Goal: Task Accomplishment & Management: Use online tool/utility

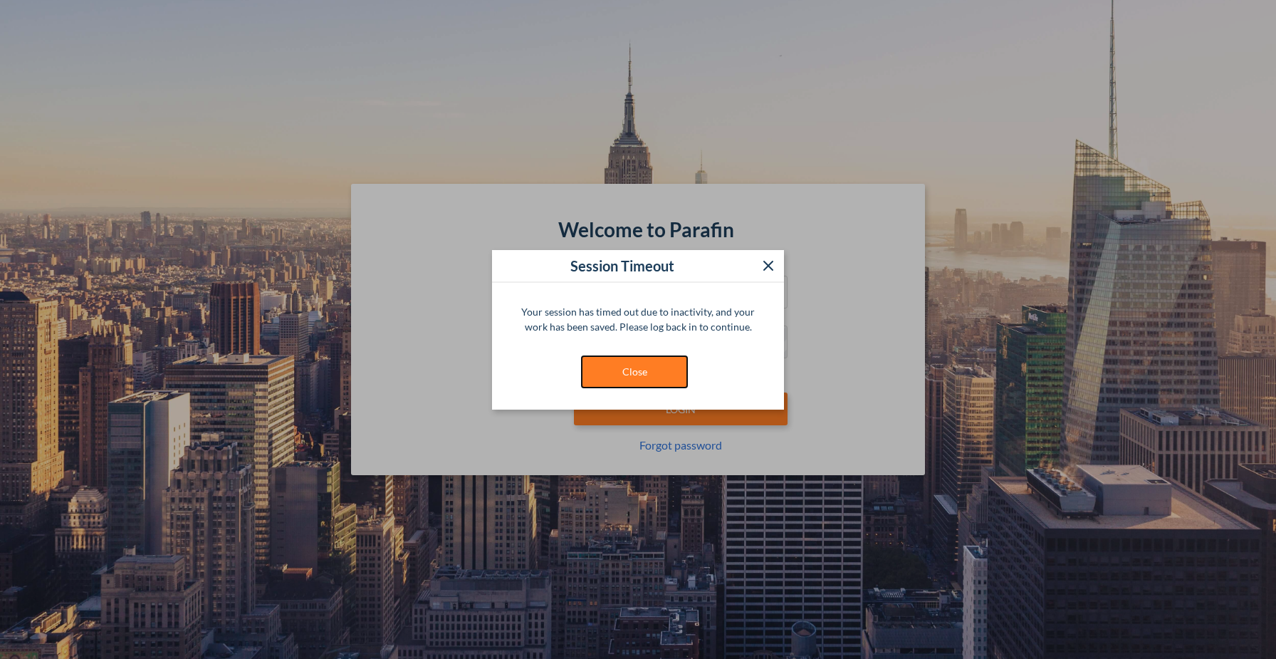
click at [642, 374] on button "Close" at bounding box center [634, 371] width 107 height 33
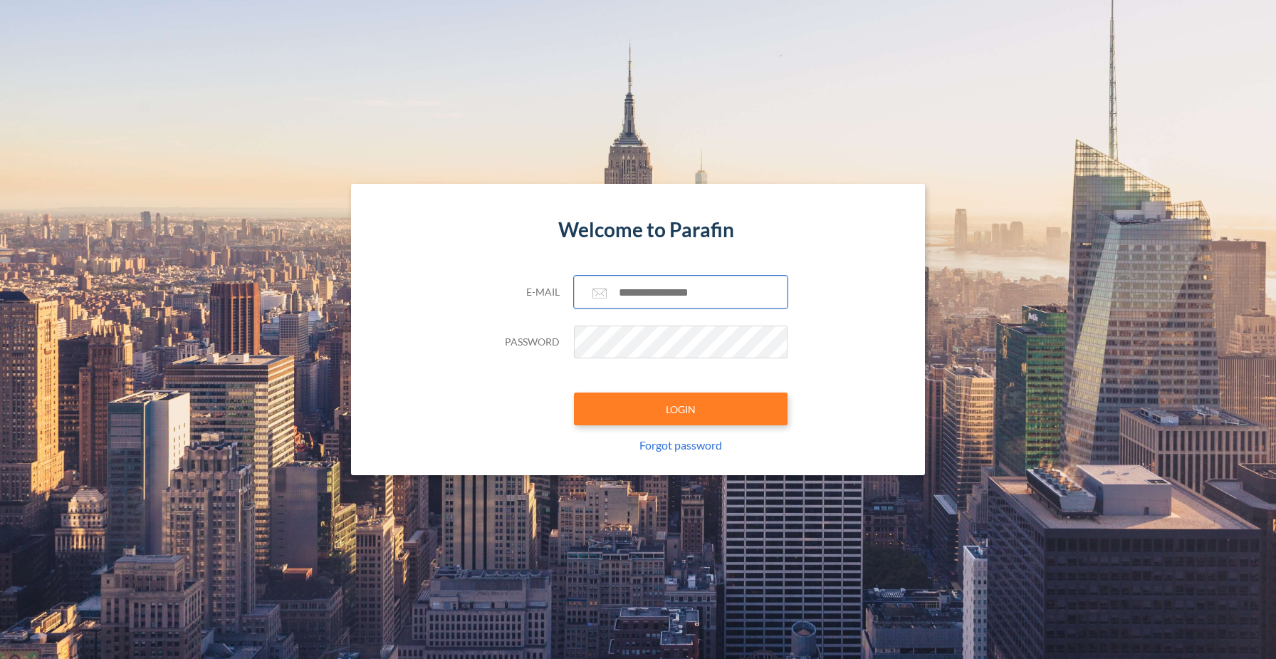
click at [677, 287] on input "text" at bounding box center [681, 292] width 214 height 33
type input "**********"
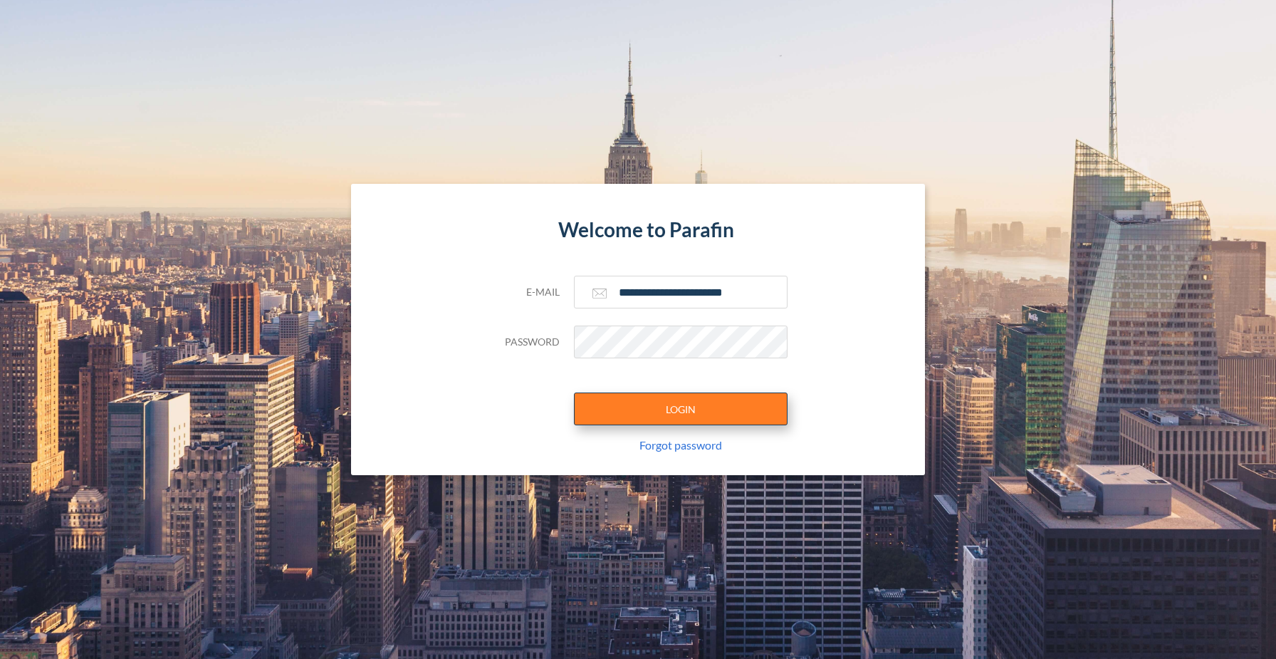
click at [704, 402] on button "LOGIN" at bounding box center [681, 408] width 214 height 33
